Goal: Use online tool/utility: Utilize a website feature to perform a specific function

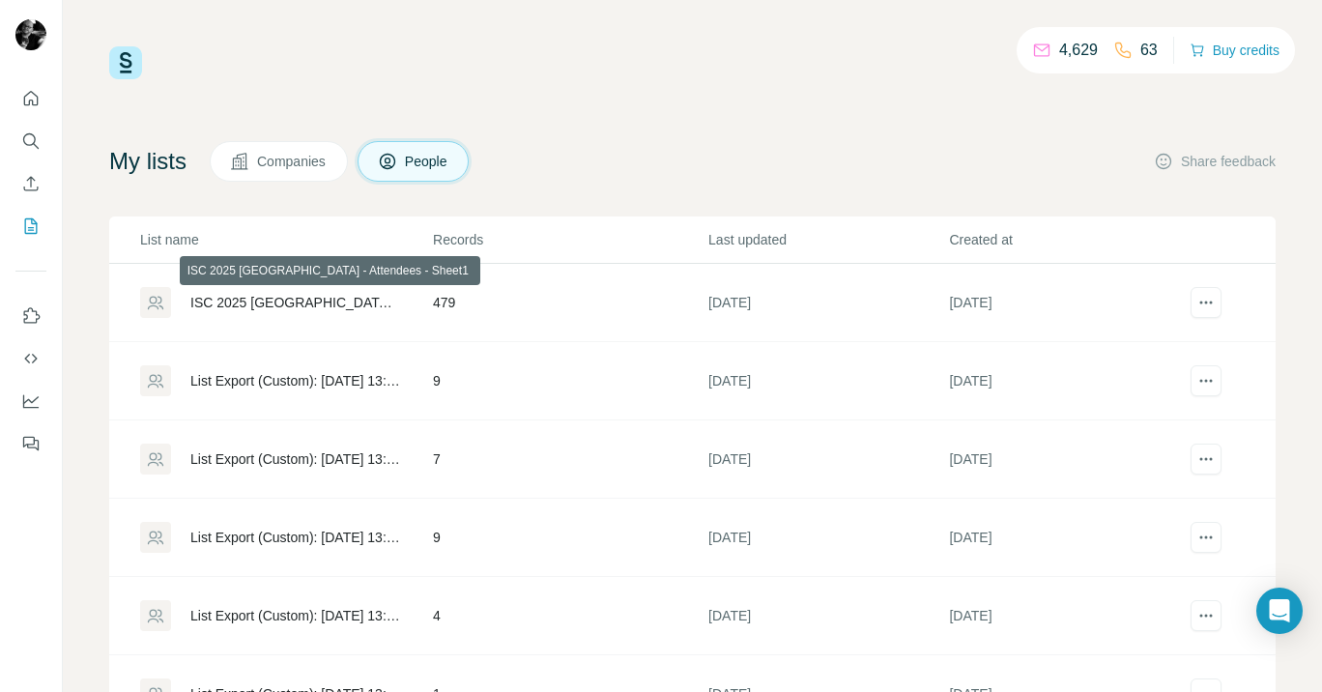
click at [261, 300] on div "ISC 2025 [GEOGRAPHIC_DATA] - Attendees - Sheet1" at bounding box center [295, 302] width 210 height 19
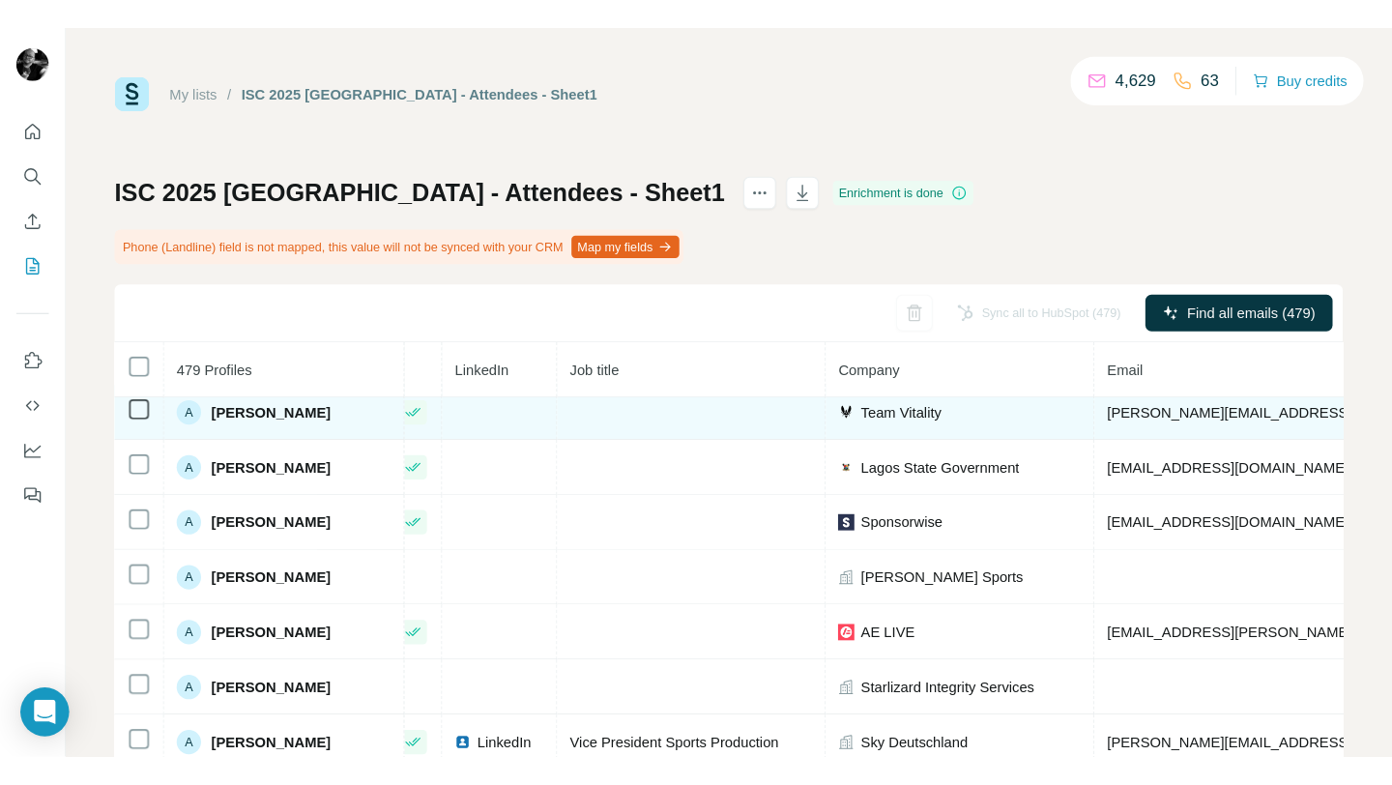
scroll to position [0, 82]
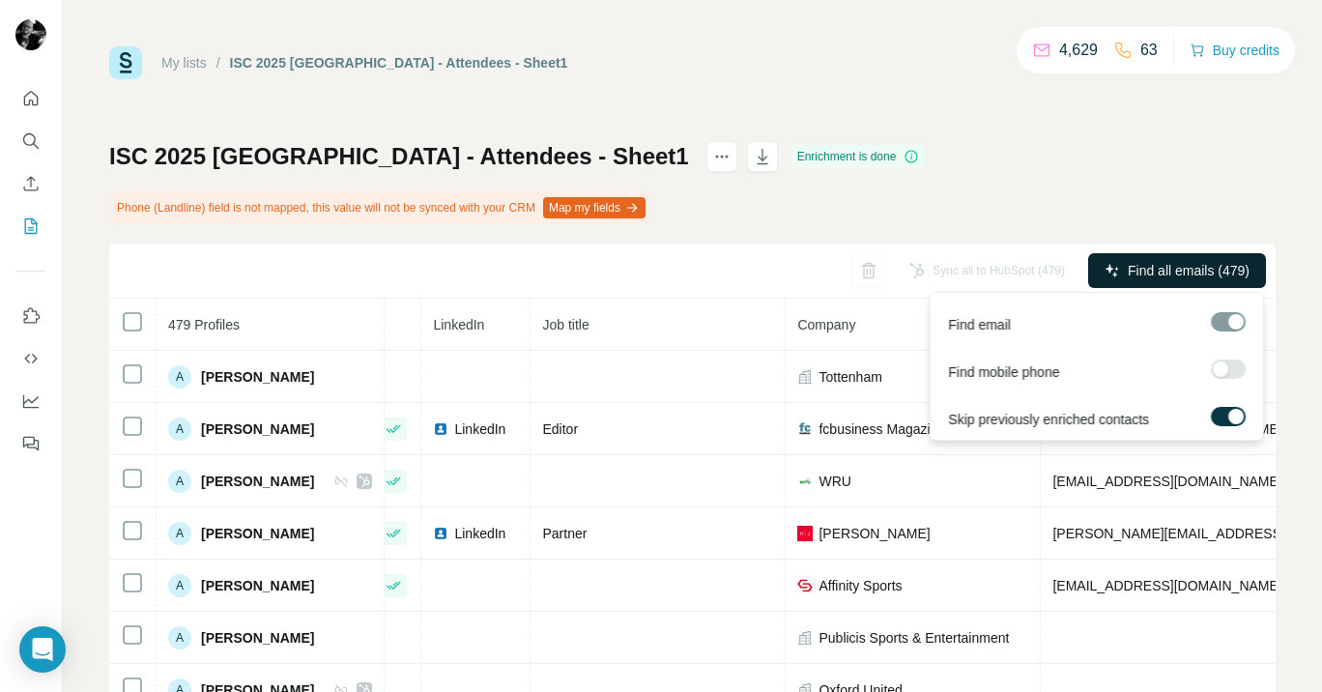
click at [1208, 280] on button "Find all emails (479)" at bounding box center [1178, 270] width 178 height 35
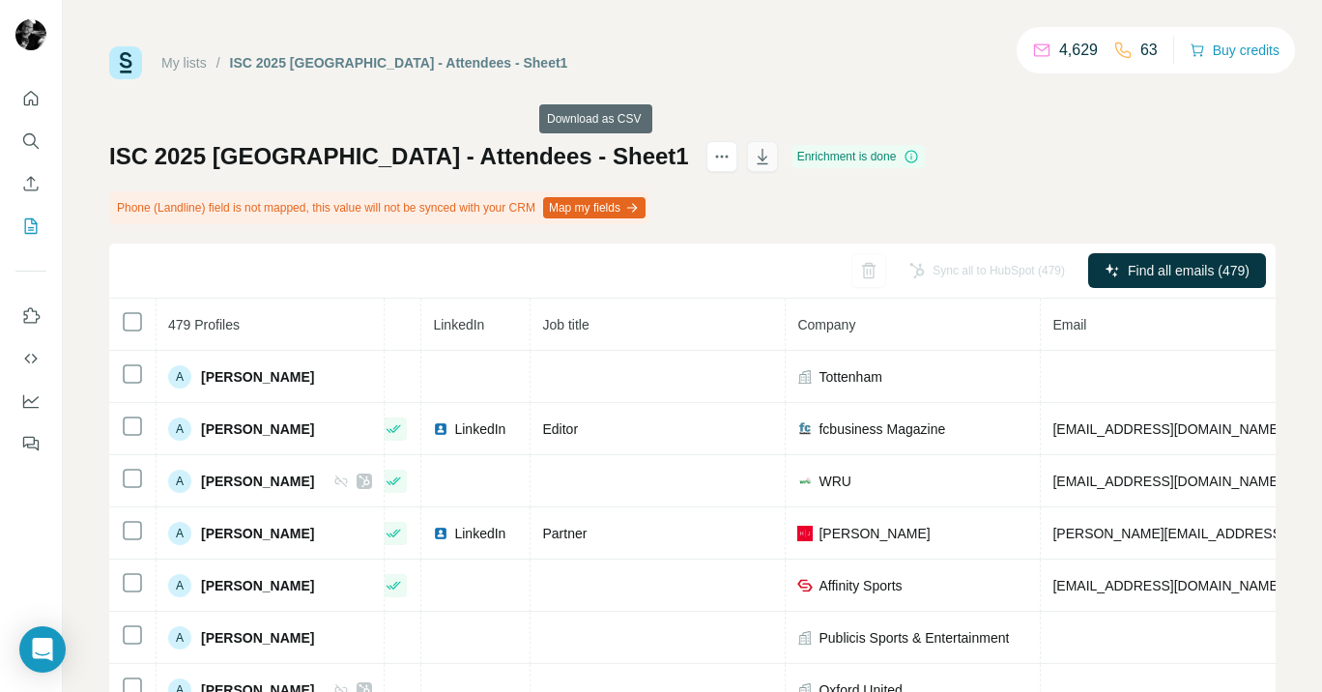
click at [753, 160] on icon "button" at bounding box center [762, 156] width 19 height 19
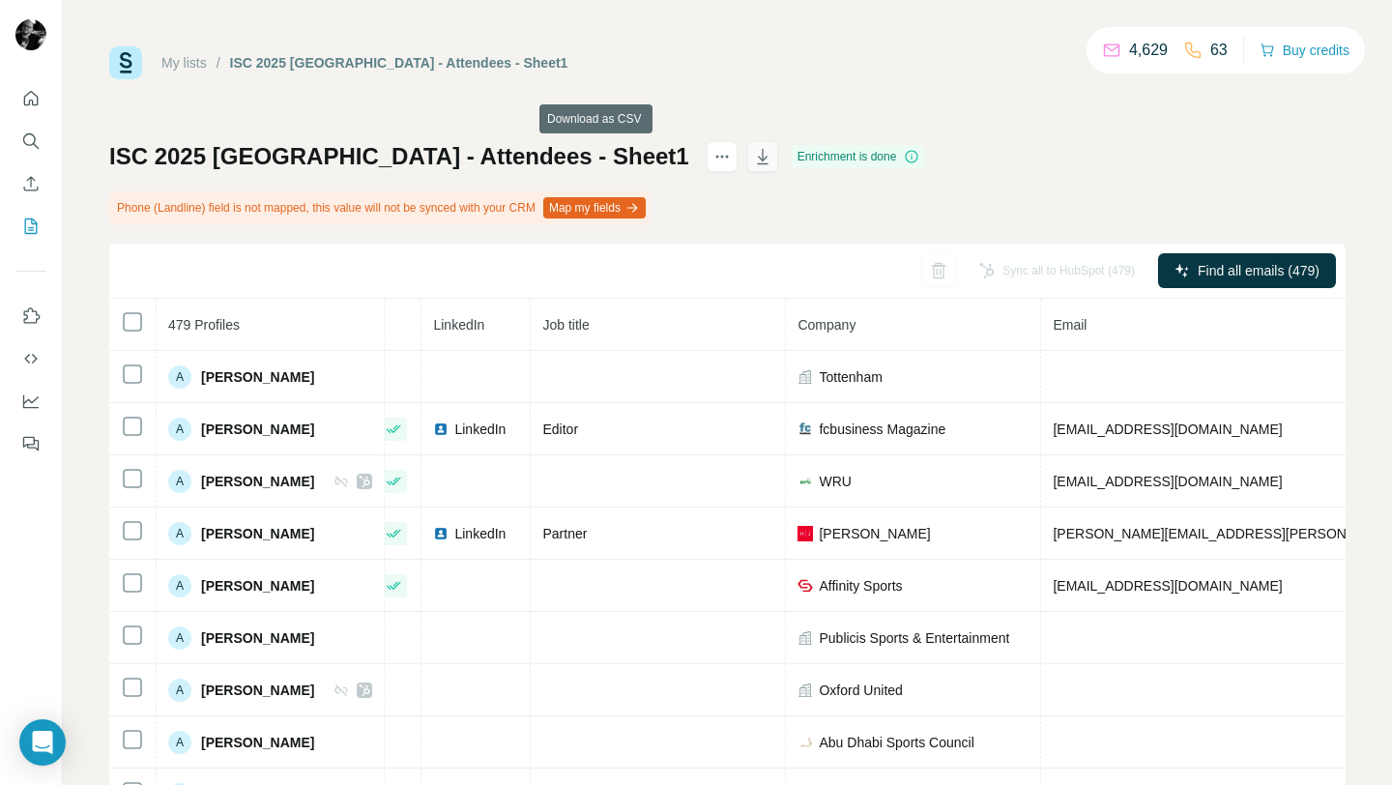
click at [753, 160] on icon "button" at bounding box center [762, 156] width 19 height 19
